Goal: Information Seeking & Learning: Learn about a topic

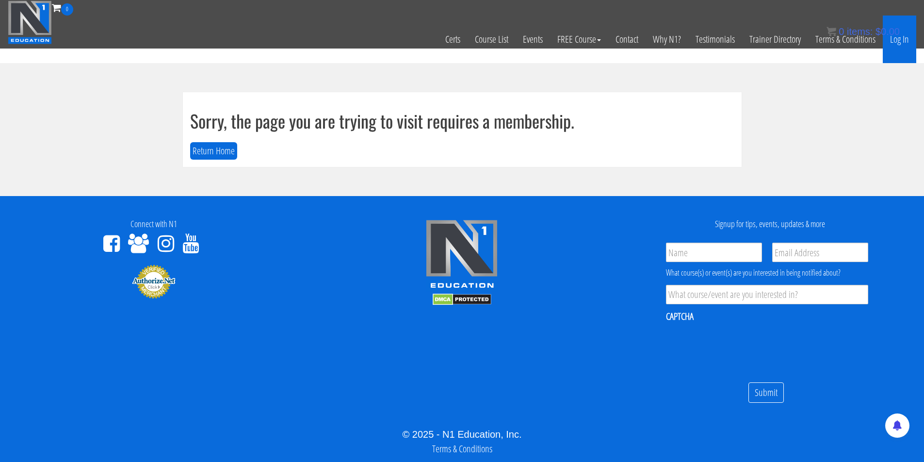
click at [902, 39] on link "Log In" at bounding box center [898, 40] width 33 height 48
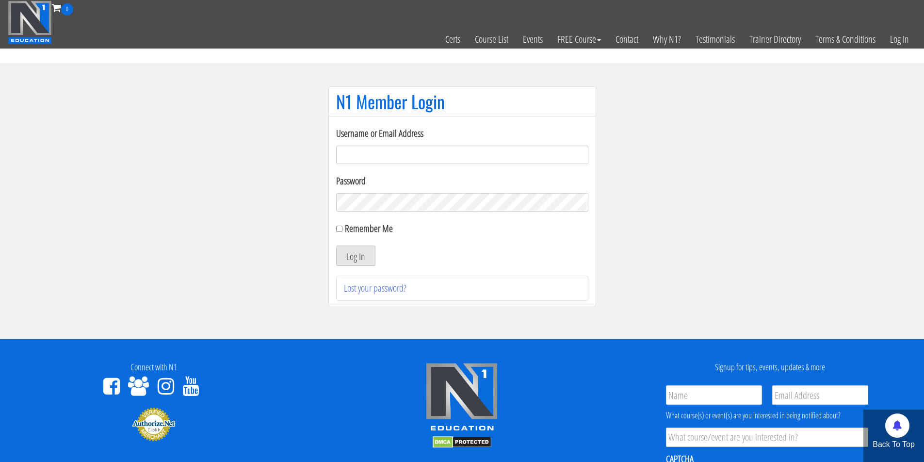
type input "[EMAIL_ADDRESS][DOMAIN_NAME]"
click at [348, 256] on button "Log In" at bounding box center [355, 255] width 39 height 20
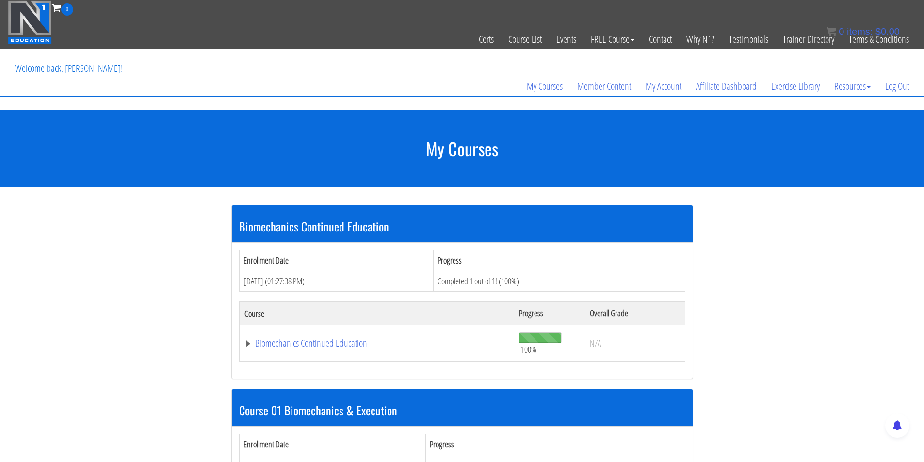
scroll to position [208, 0]
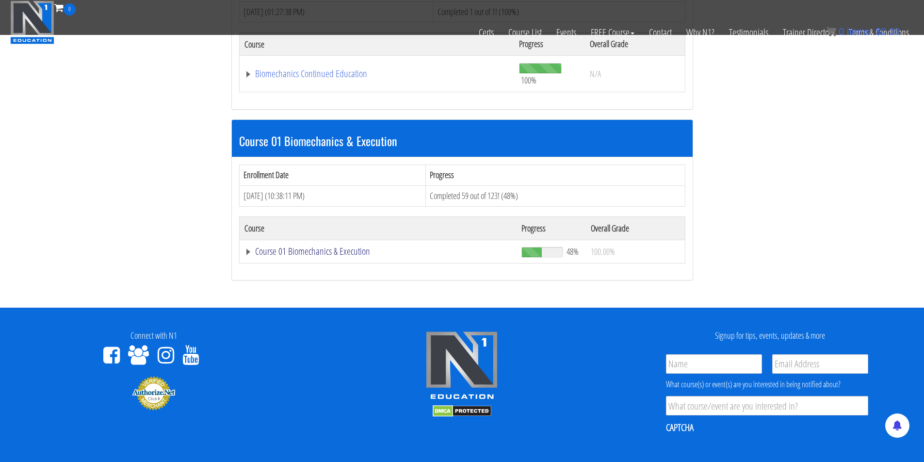
click at [340, 79] on link "Course 01 Biomechanics & Execution" at bounding box center [376, 74] width 265 height 10
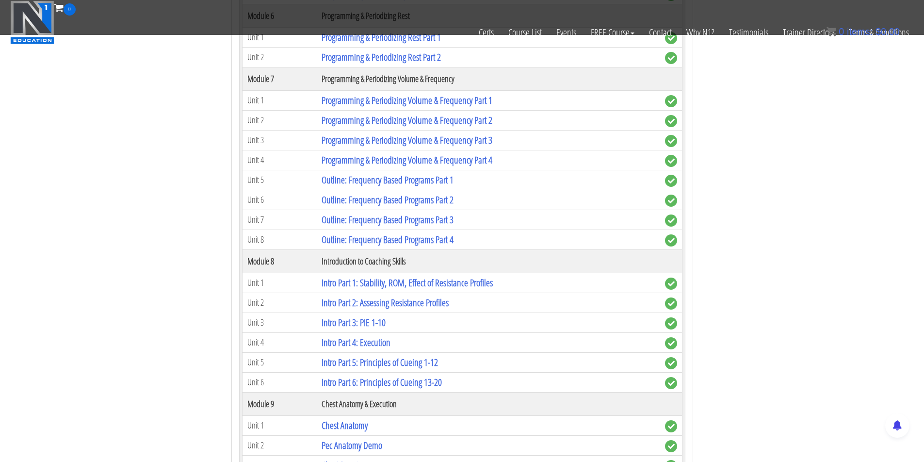
scroll to position [1689, 0]
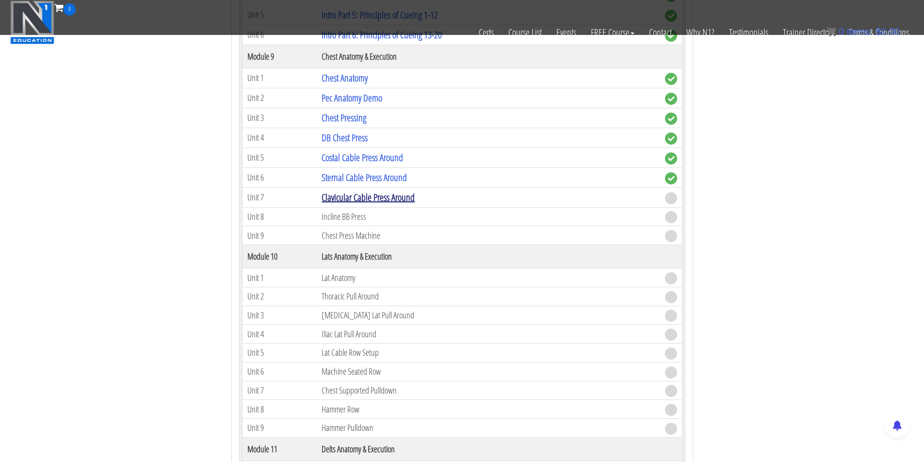
click at [356, 191] on link "Clavicular Cable Press Around" at bounding box center [367, 197] width 93 height 13
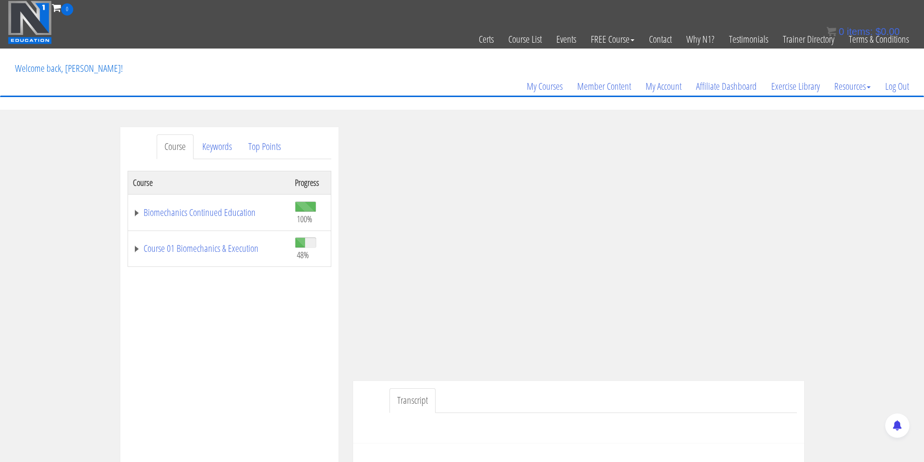
click at [813, 255] on div "Course Keywords Top Points Course Progress Biomechanics Continued Education 100…" at bounding box center [462, 401] width 924 height 548
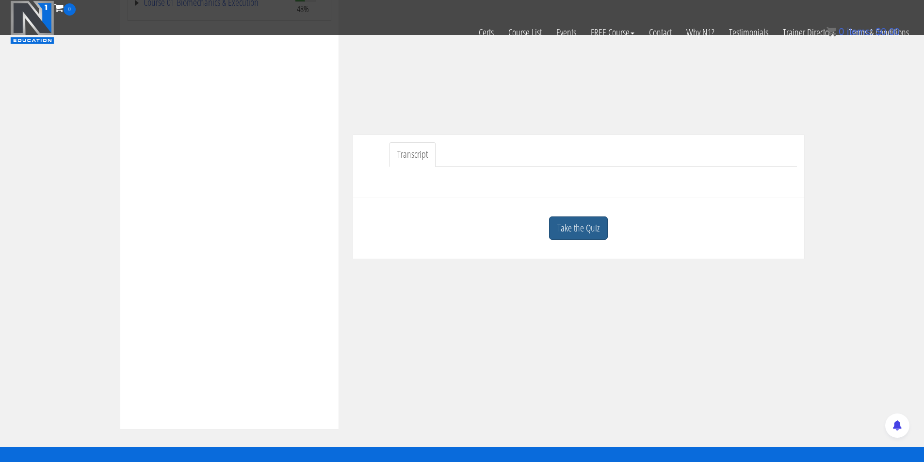
click at [590, 226] on link "Take the Quiz" at bounding box center [578, 228] width 59 height 24
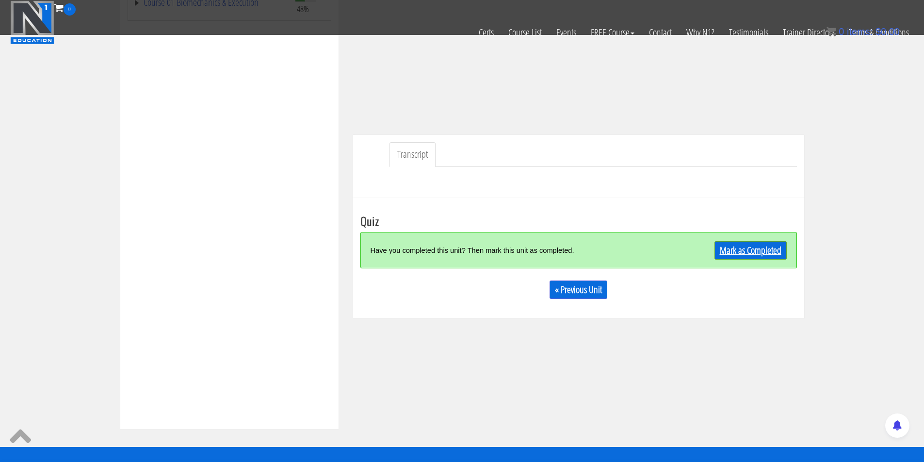
click at [737, 254] on link "Mark as Completed" at bounding box center [750, 250] width 72 height 18
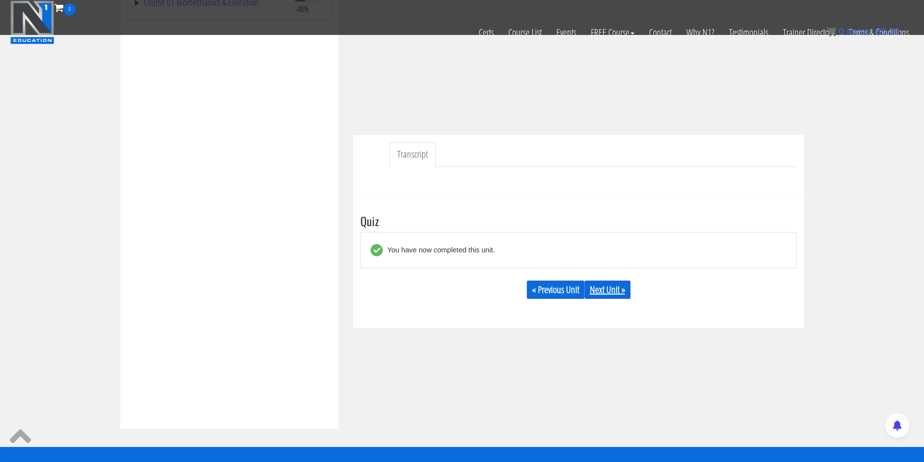
click at [595, 295] on link "Next Unit »" at bounding box center [607, 289] width 46 height 18
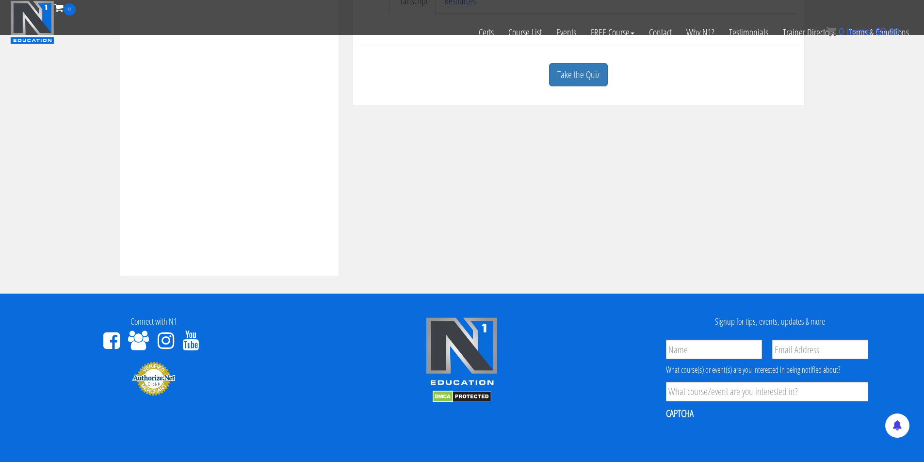
scroll to position [122, 0]
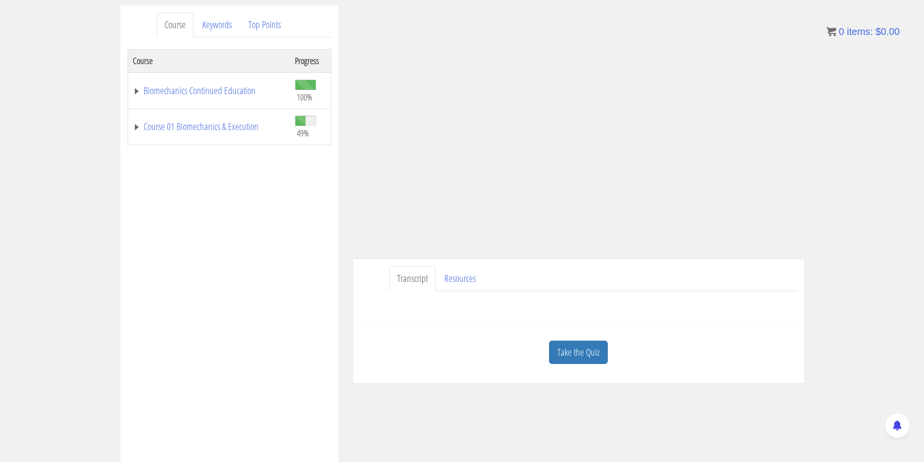
click at [581, 354] on link "Take the Quiz" at bounding box center [578, 352] width 59 height 24
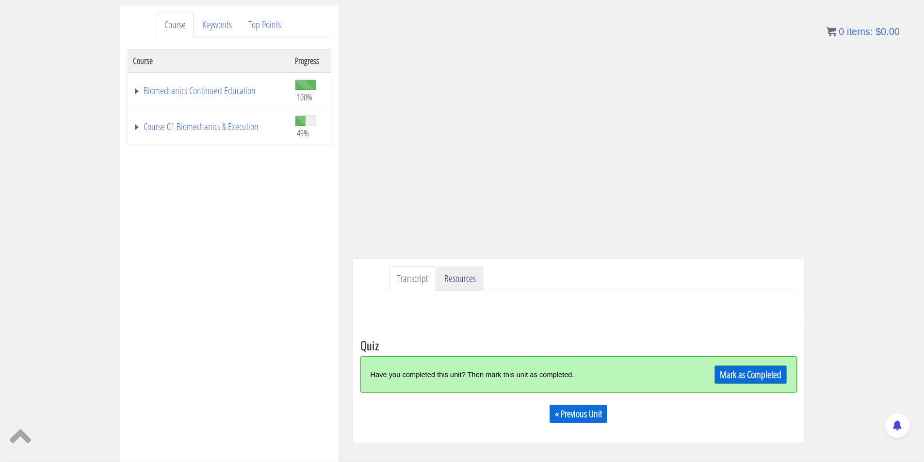
click at [466, 283] on link "Resources" at bounding box center [459, 278] width 47 height 25
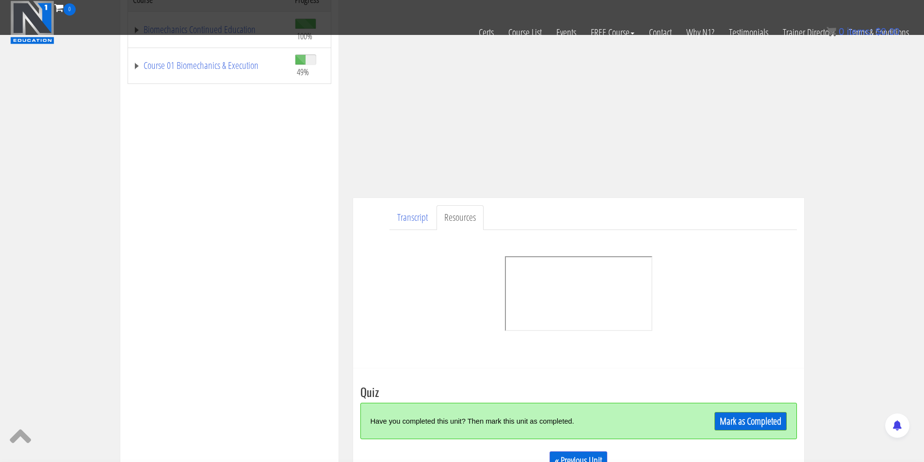
scroll to position [198, 0]
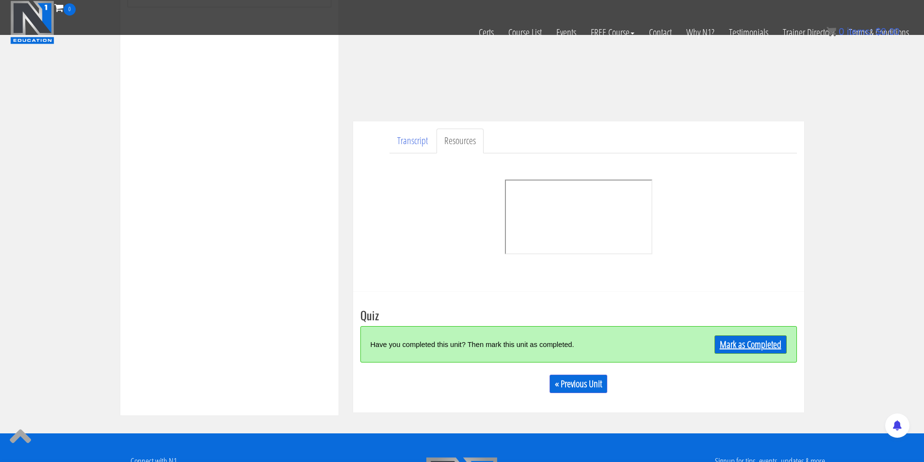
click at [744, 352] on link "Mark as Completed" at bounding box center [750, 344] width 72 height 18
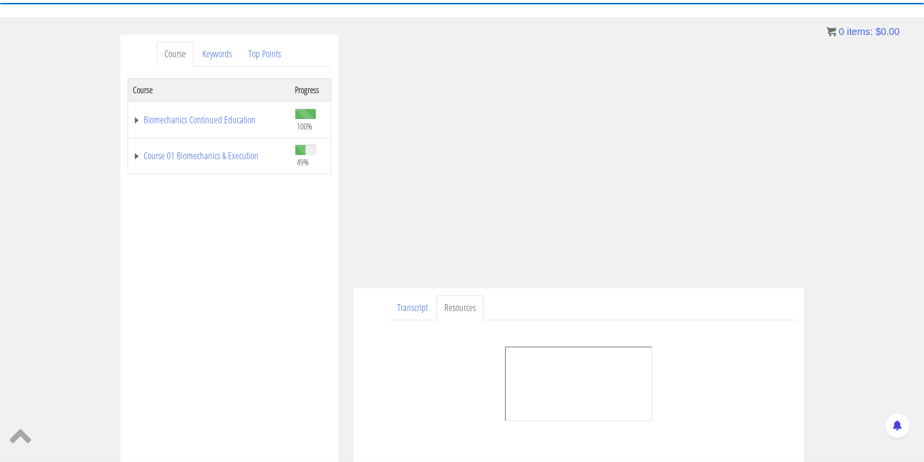
scroll to position [221, 0]
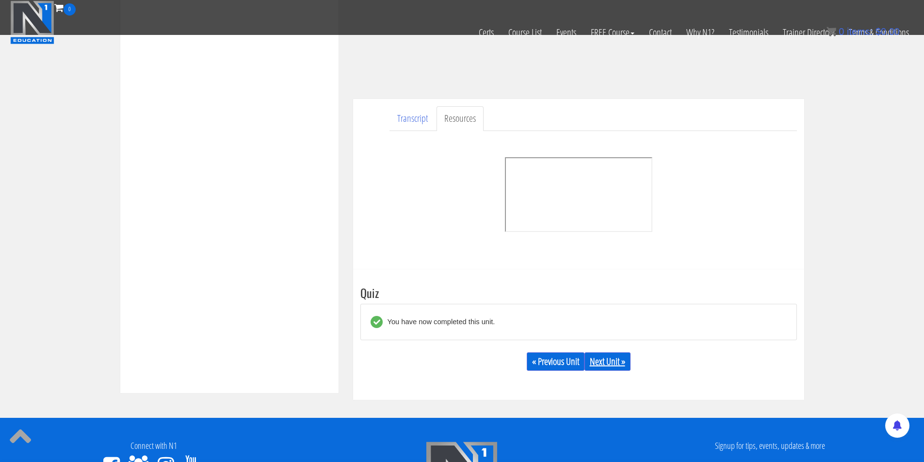
click at [619, 367] on link "Next Unit »" at bounding box center [607, 361] width 46 height 18
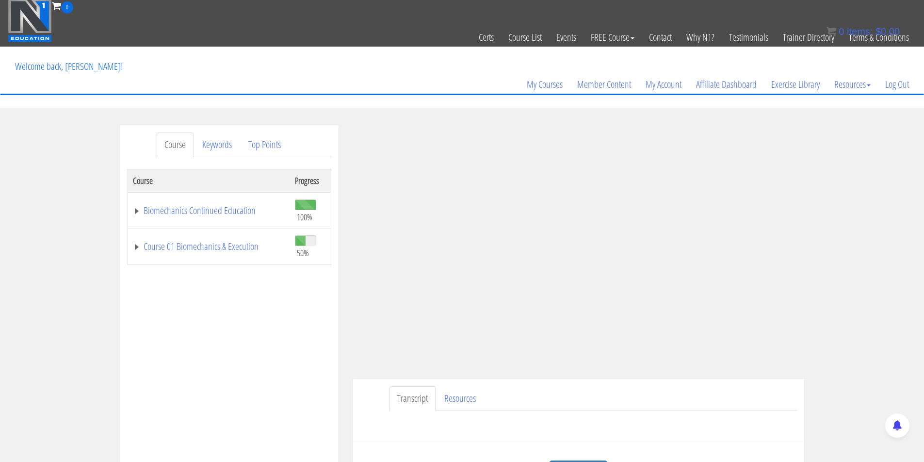
scroll to position [193, 0]
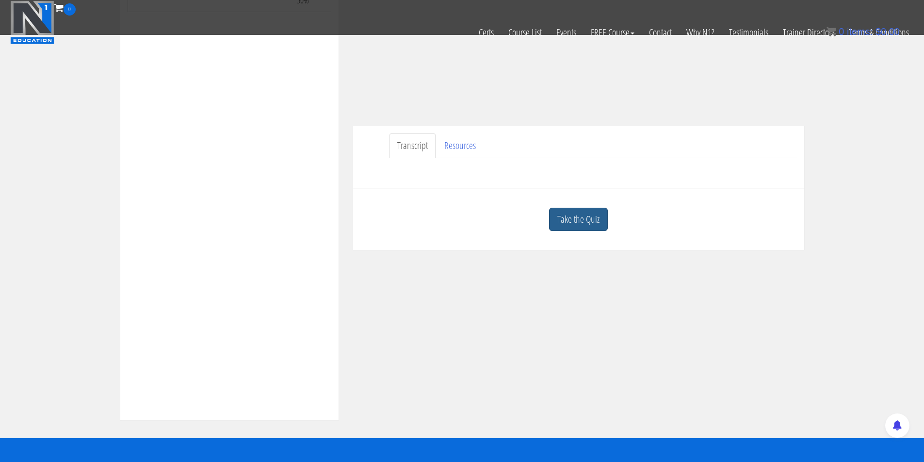
click at [580, 222] on link "Take the Quiz" at bounding box center [578, 220] width 59 height 24
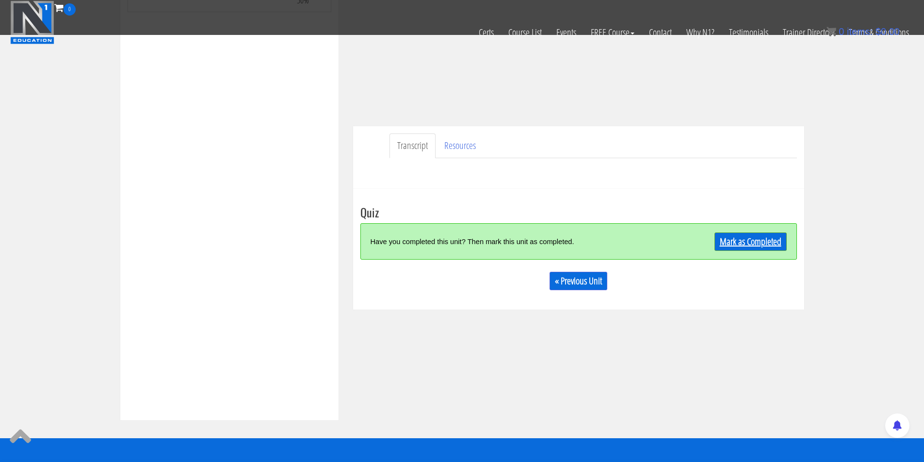
click at [774, 244] on link "Mark as Completed" at bounding box center [750, 241] width 72 height 18
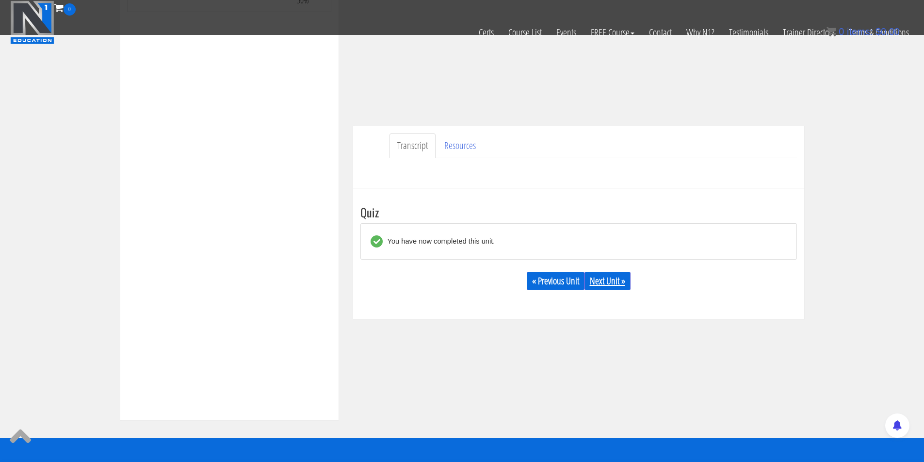
click at [620, 286] on link "Next Unit »" at bounding box center [607, 281] width 46 height 18
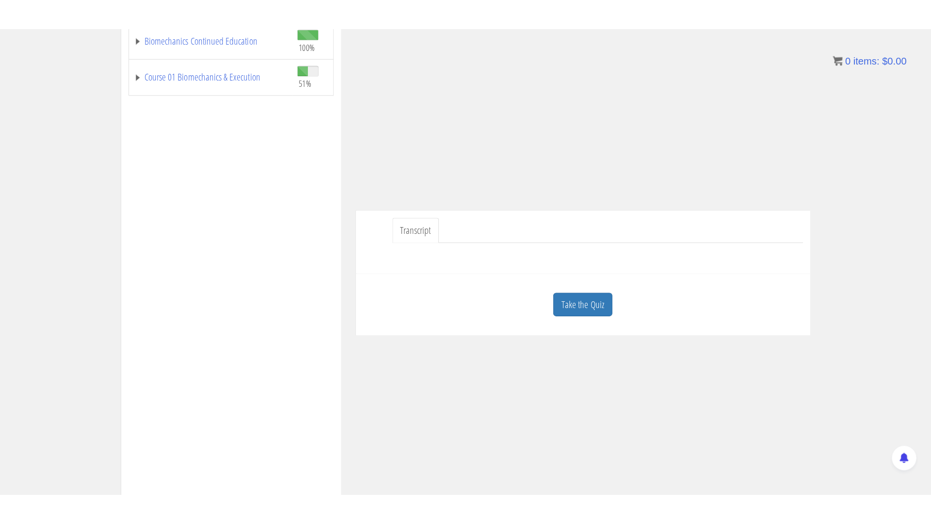
scroll to position [43, 0]
